Goal: Task Accomplishment & Management: Use online tool/utility

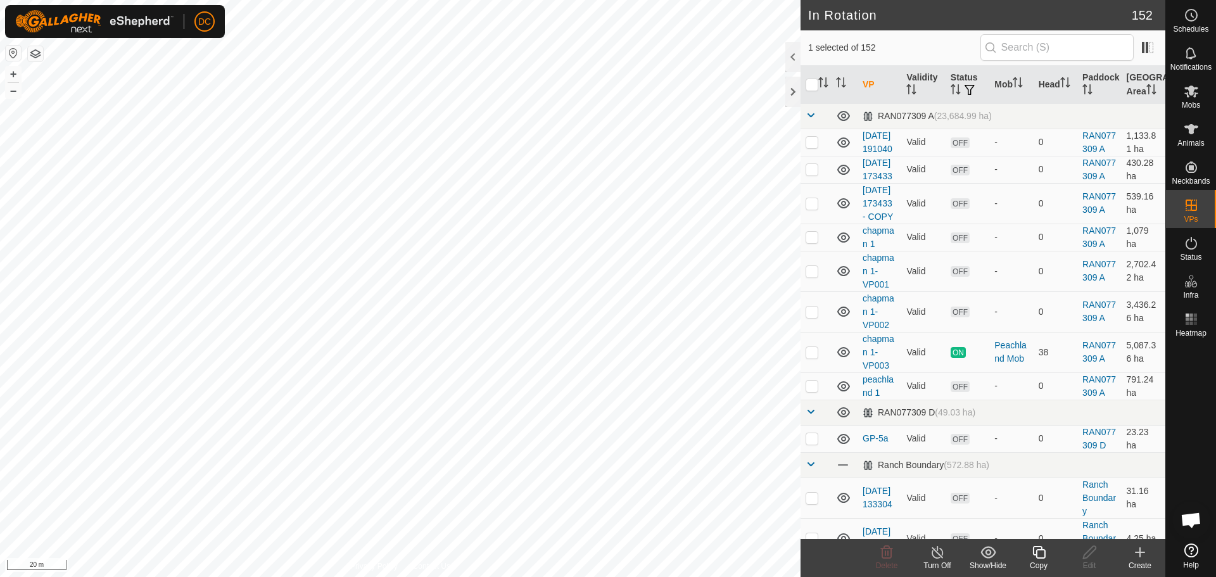
click at [1038, 557] on icon at bounding box center [1038, 552] width 13 height 13
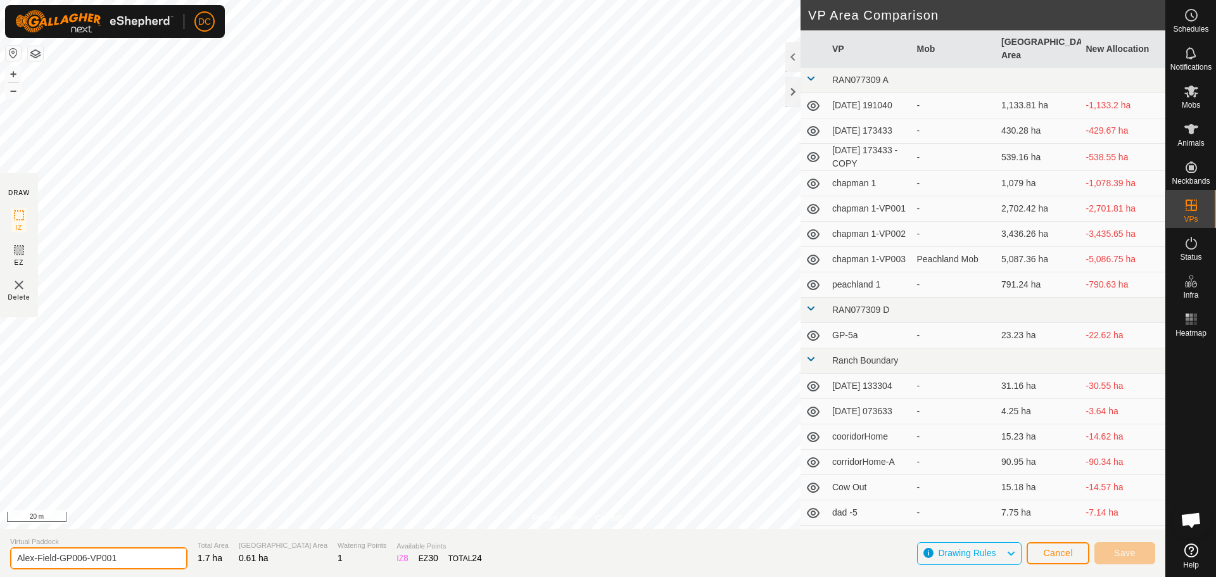
drag, startPoint x: 82, startPoint y: 558, endPoint x: 244, endPoint y: 540, distance: 163.1
click at [239, 542] on section "Virtual [PERSON_NAME]-Field-GP006-VP001 Total Area 1.7 ha Grazing Area 0.61 ha …" at bounding box center [582, 553] width 1165 height 48
type input "Alex-Field-GP007"
click at [1142, 551] on button "Save" at bounding box center [1124, 553] width 61 height 22
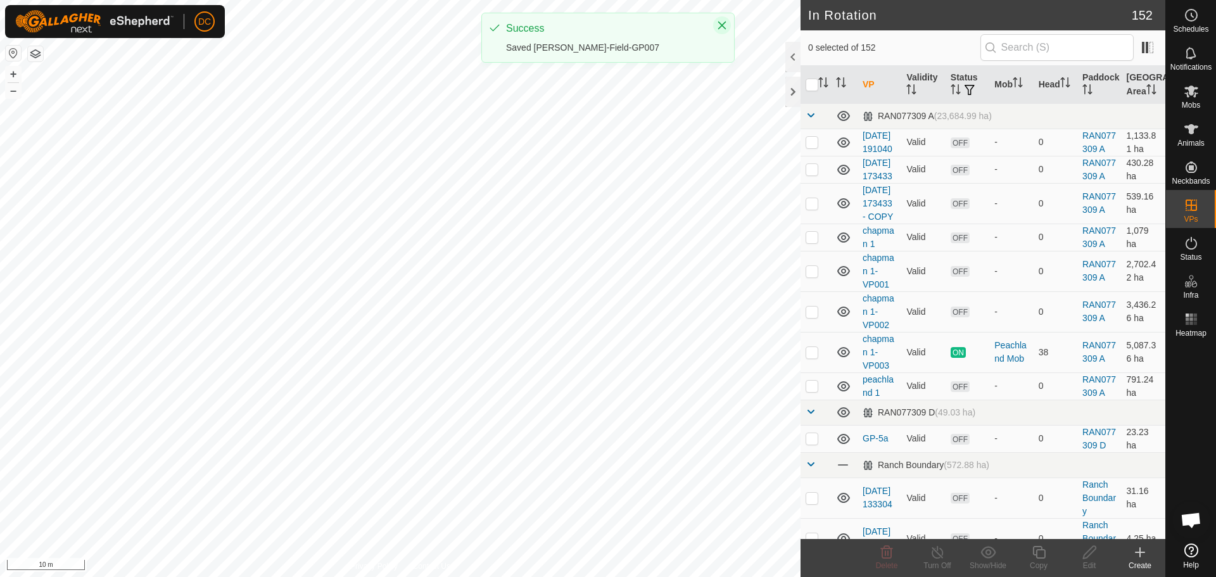
click at [719, 28] on icon "Close" at bounding box center [722, 26] width 8 height 8
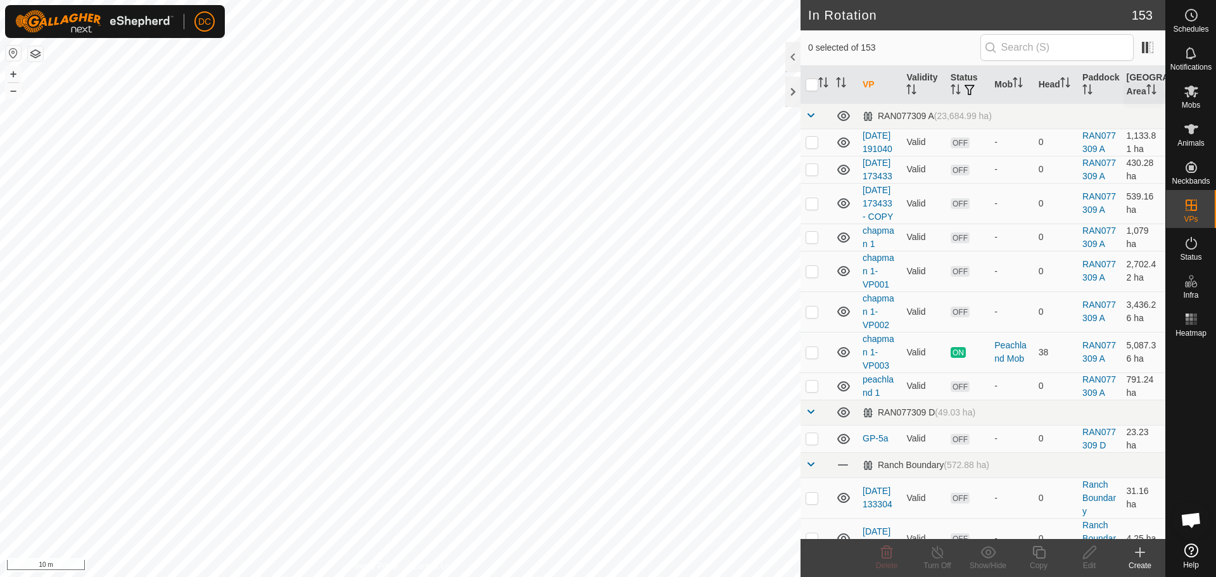
click at [1193, 91] on icon at bounding box center [1191, 91] width 14 height 12
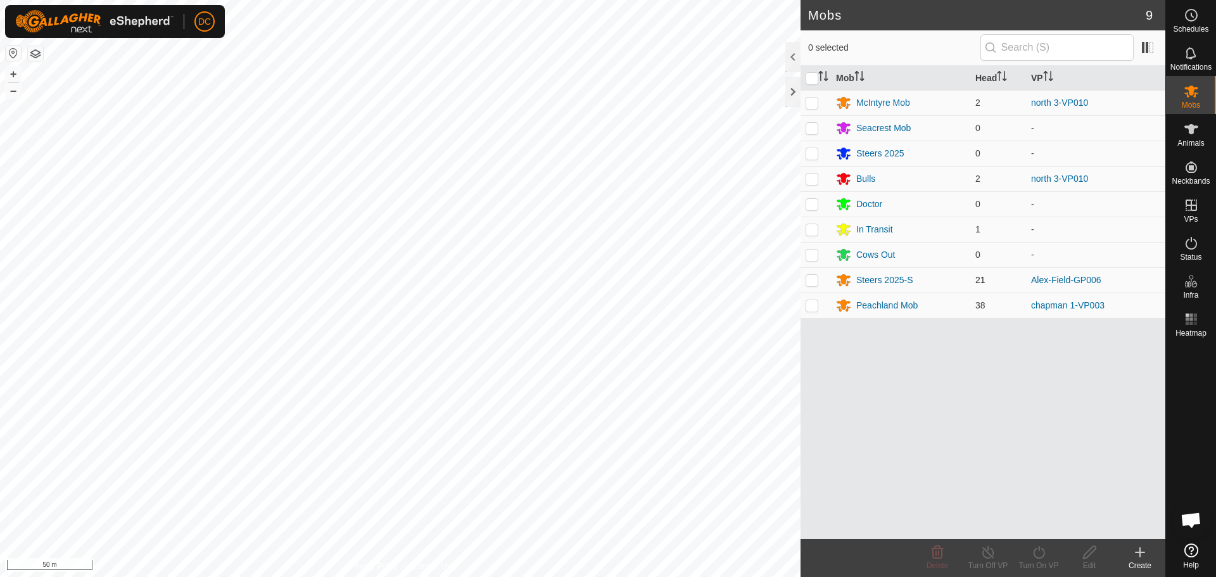
click at [811, 282] on p-checkbox at bounding box center [811, 280] width 13 height 10
checkbox input "true"
click at [1040, 556] on icon at bounding box center [1039, 551] width 16 height 15
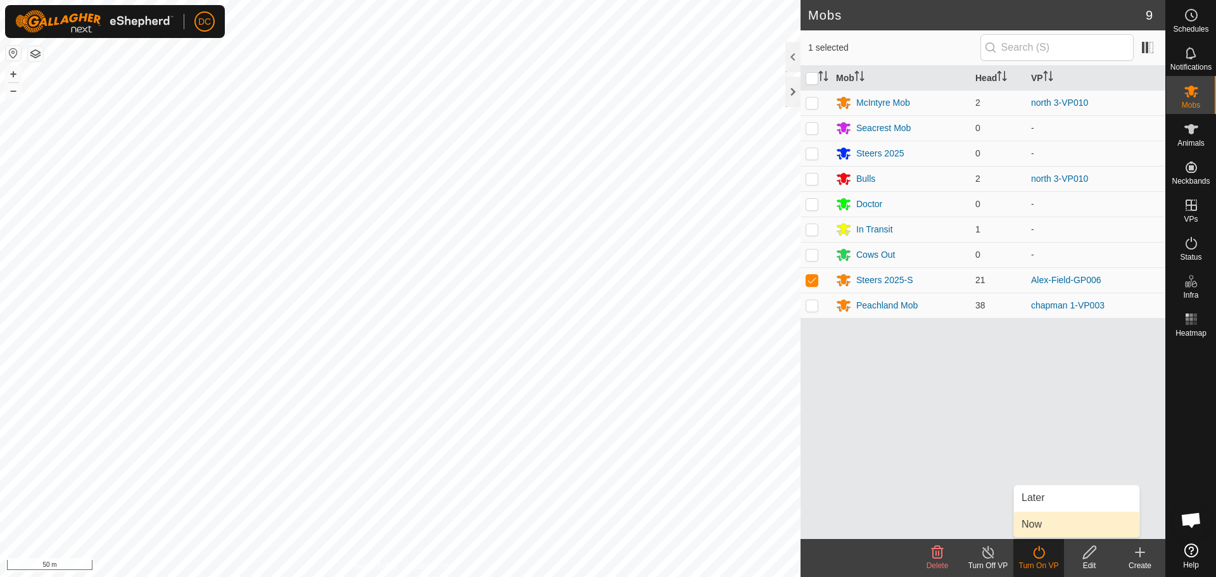
click at [1054, 527] on link "Now" at bounding box center [1076, 524] width 125 height 25
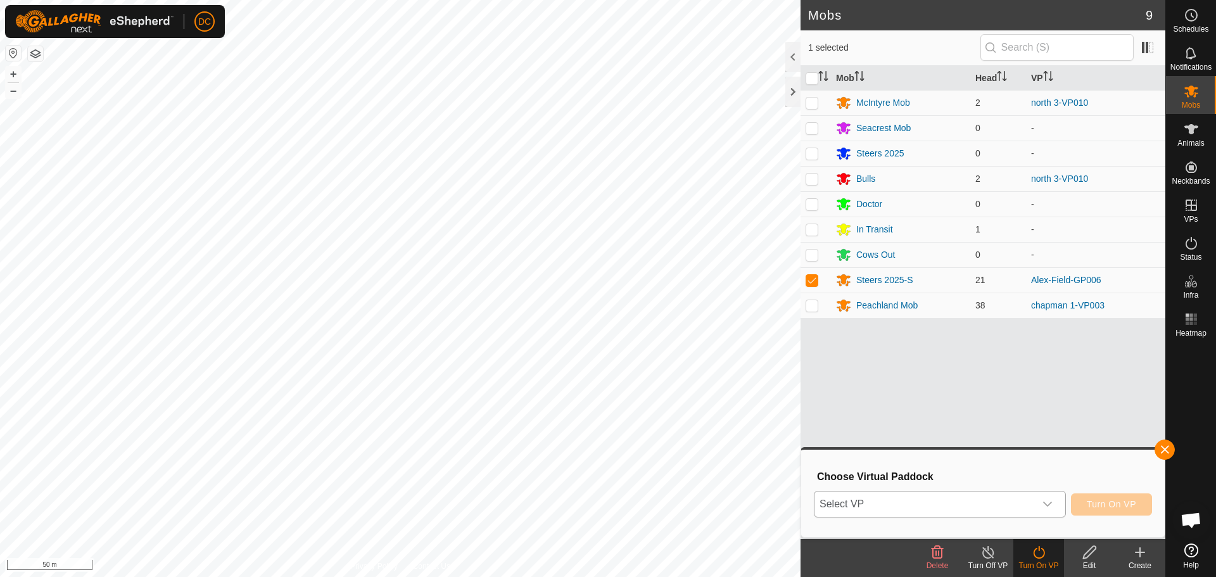
click at [1053, 506] on div "dropdown trigger" at bounding box center [1047, 503] width 25 height 25
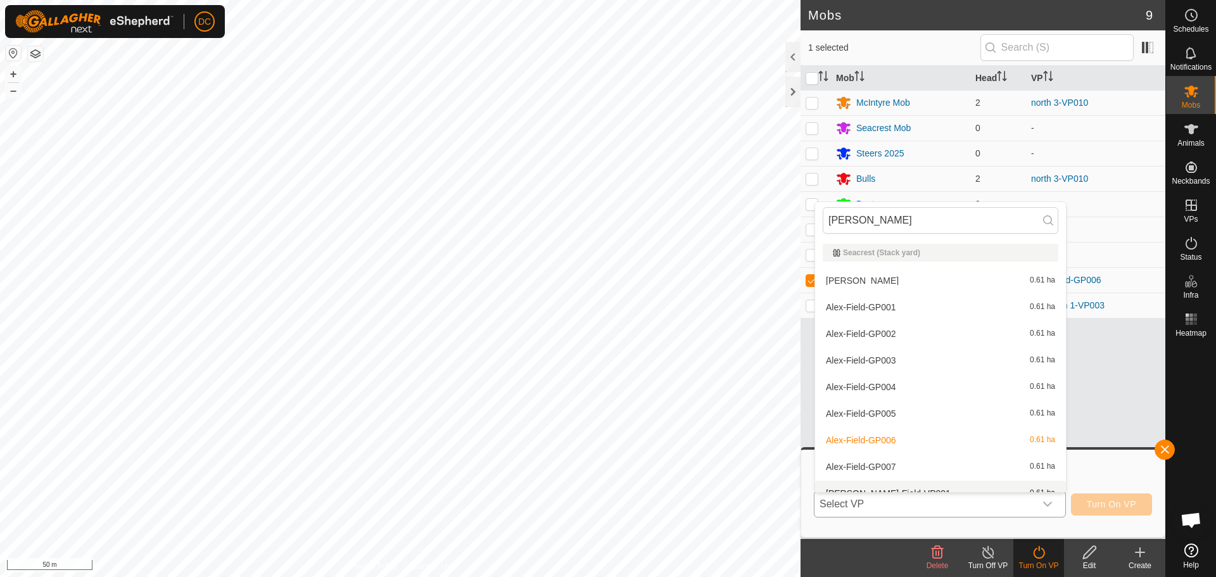
scroll to position [14, 0]
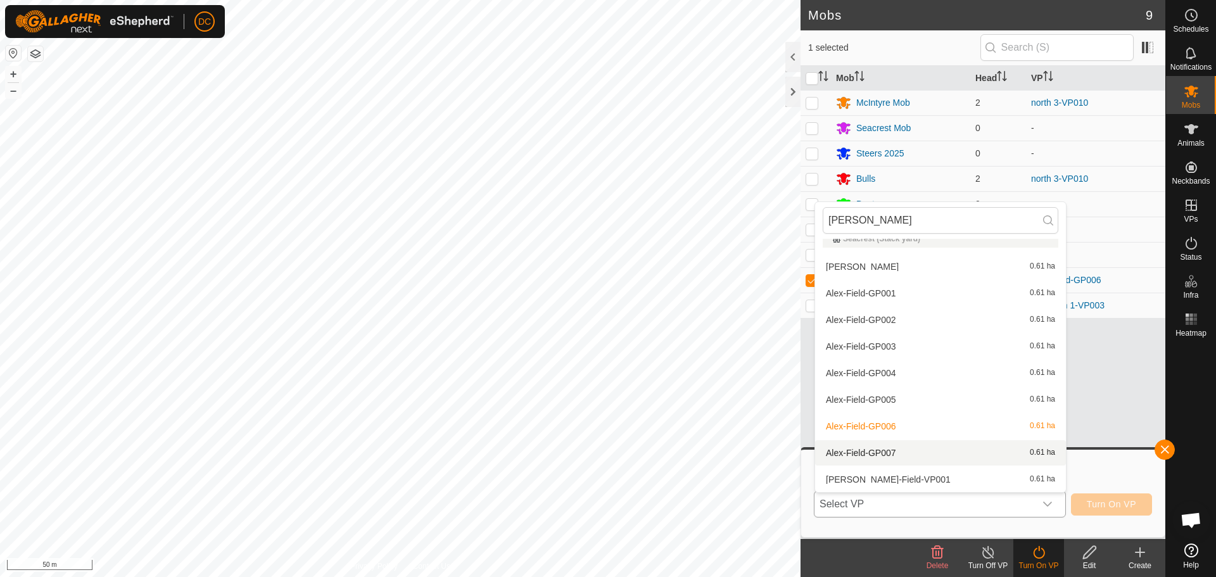
type input "[PERSON_NAME]"
click at [905, 450] on li "Alex-Field-GP007 0.61 ha" at bounding box center [940, 452] width 251 height 25
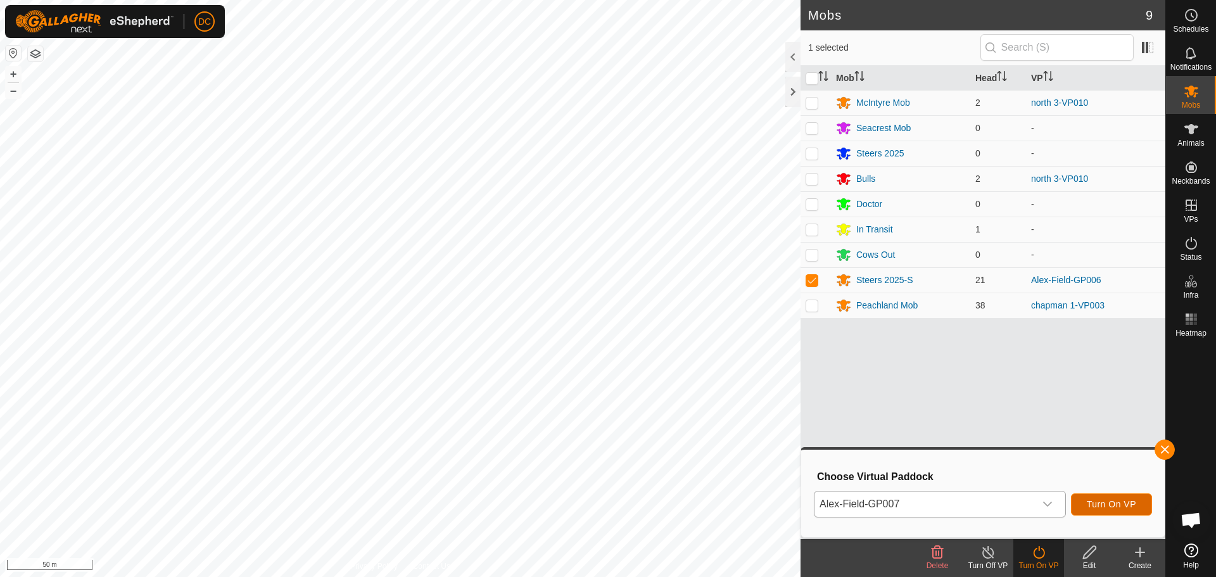
click at [1114, 505] on span "Turn On VP" at bounding box center [1110, 504] width 49 height 10
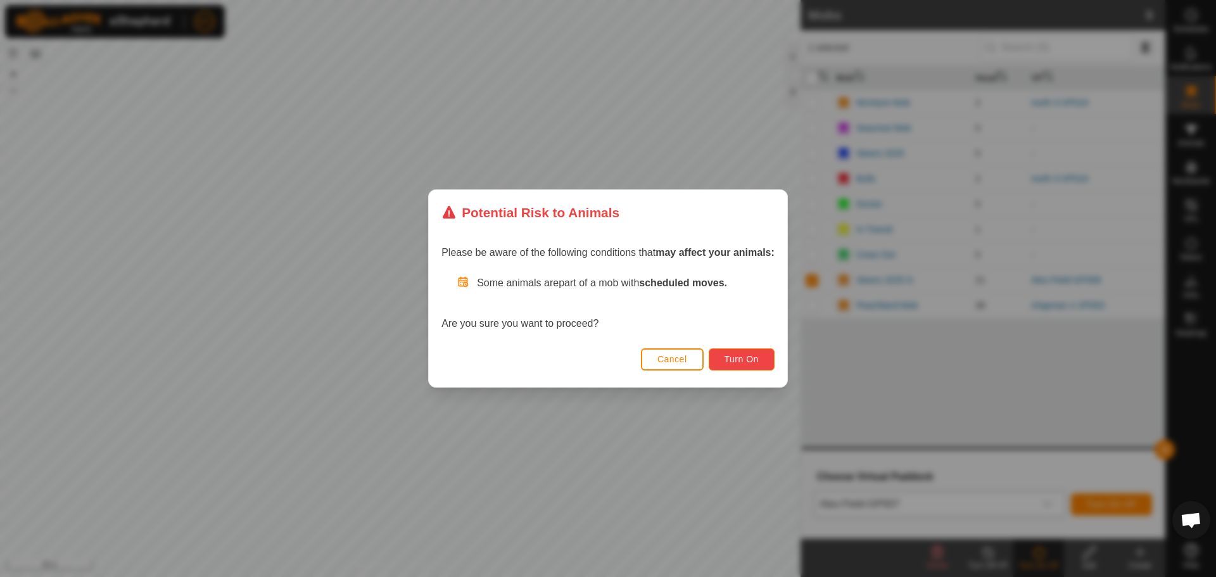
click at [738, 360] on span "Turn On" at bounding box center [741, 359] width 34 height 10
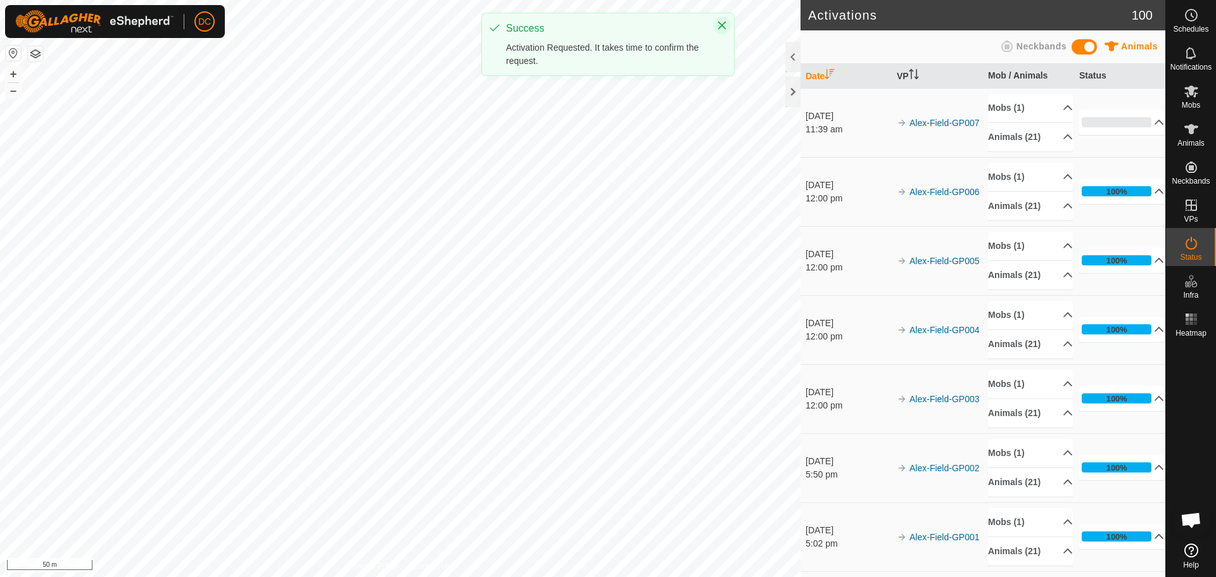
click at [721, 23] on icon "Close" at bounding box center [722, 25] width 10 height 10
